Goal: Information Seeking & Learning: Learn about a topic

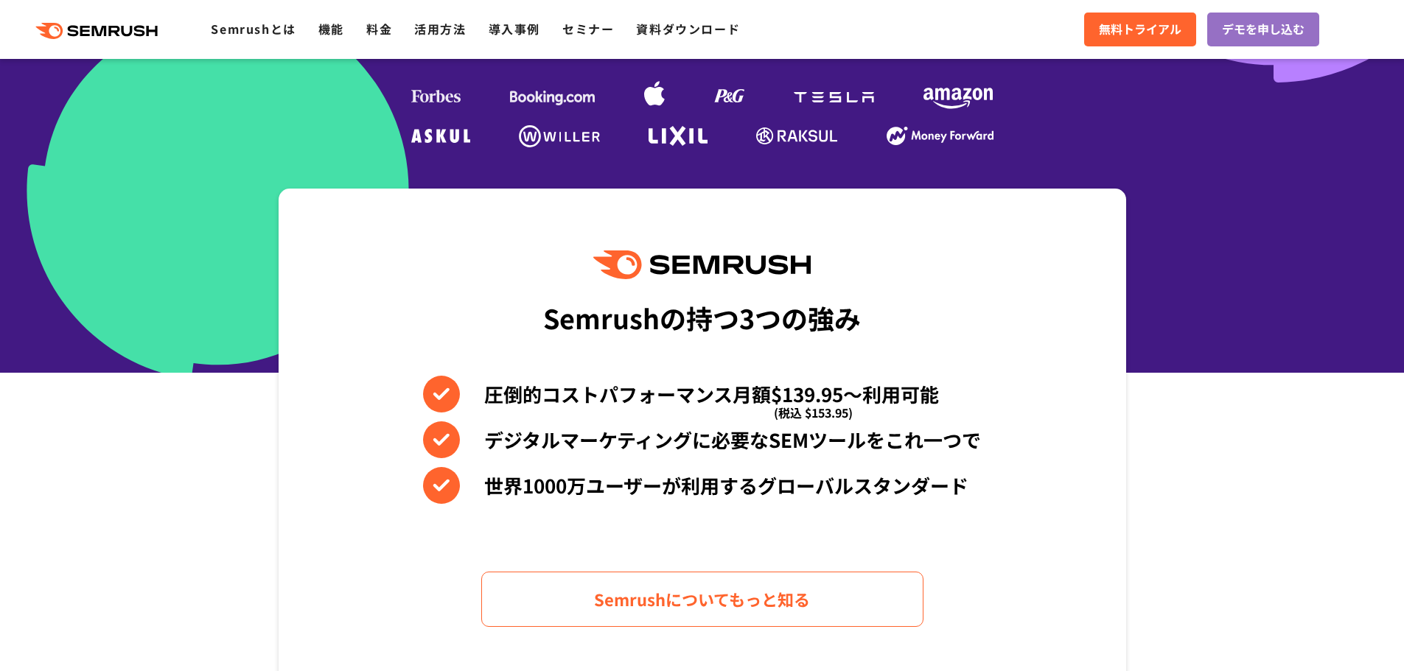
scroll to position [663, 0]
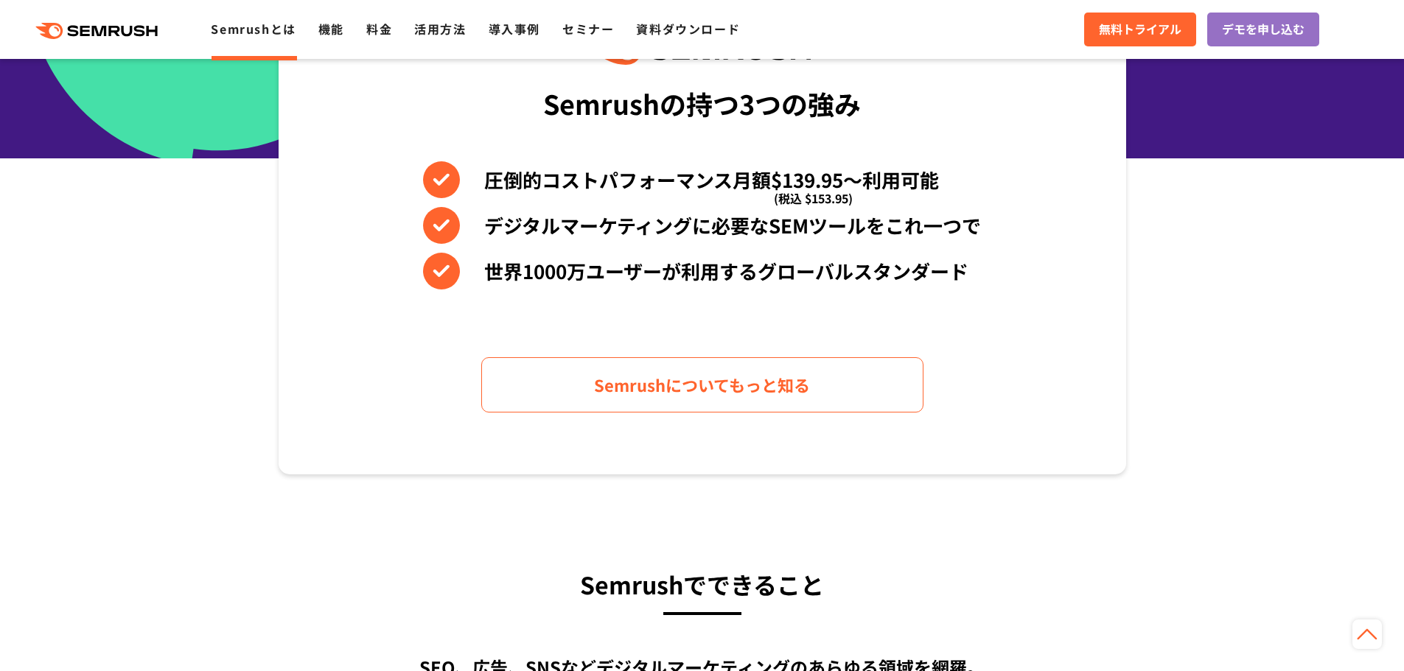
click at [227, 32] on link "Semrushとは" at bounding box center [253, 29] width 85 height 18
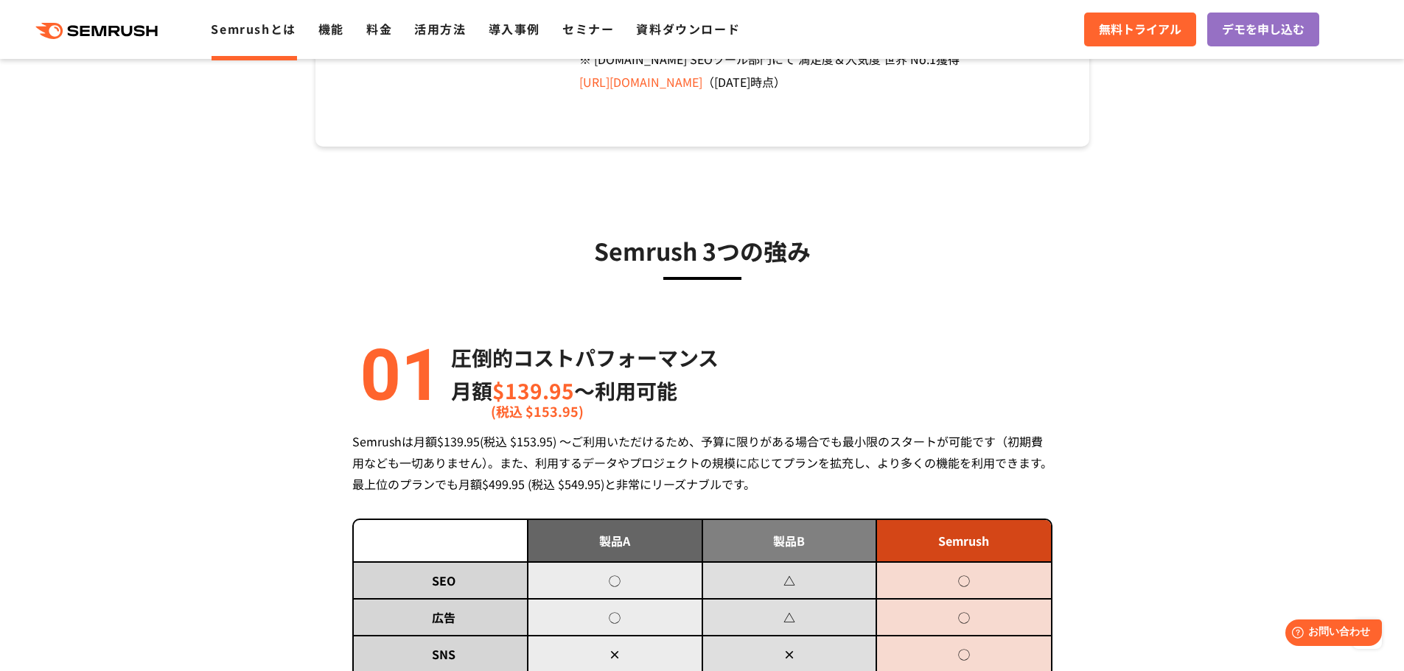
scroll to position [369, 0]
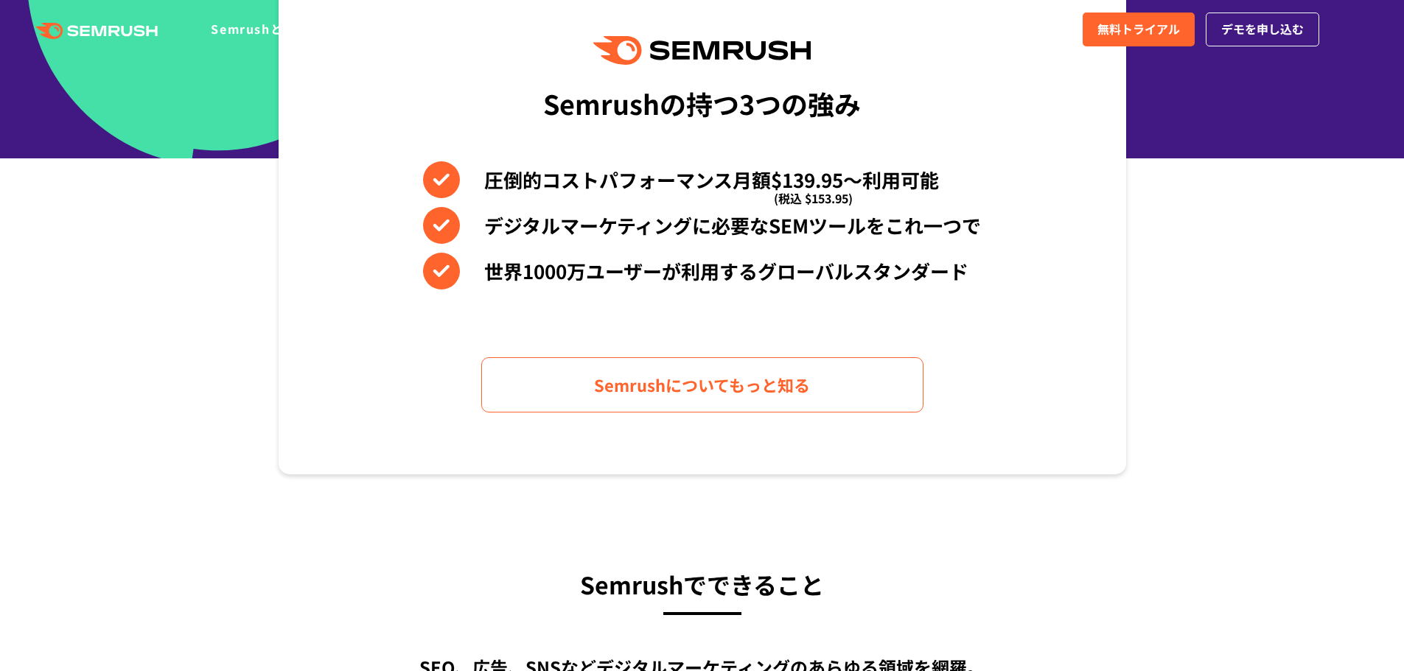
click at [276, 413] on div "Semrushの持つ3つの強み 圧倒的コストパフォーマンス月額$139.95〜利用可能 (税込 $153.95) デジタルマーケティングに必要なSEMツールを…" at bounding box center [702, 224] width 877 height 500
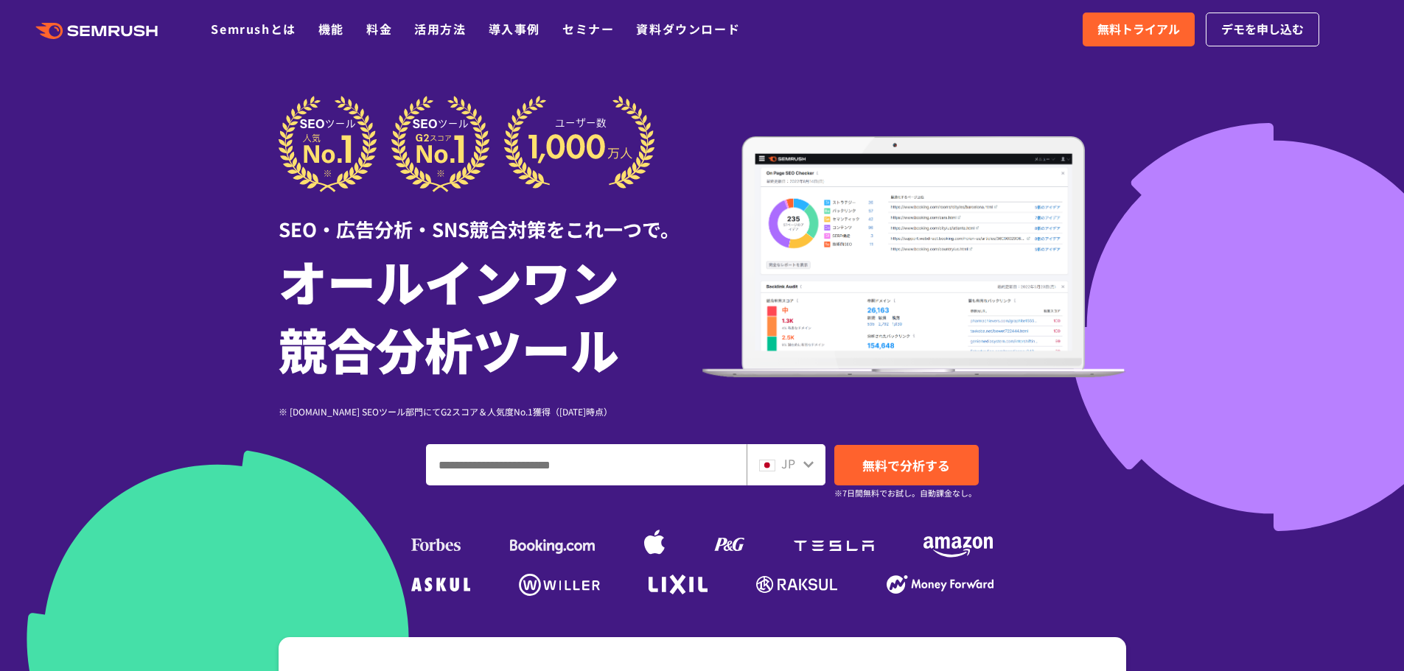
click at [134, 186] on div at bounding box center [702, 411] width 1404 height 822
